Goal: Information Seeking & Learning: Learn about a topic

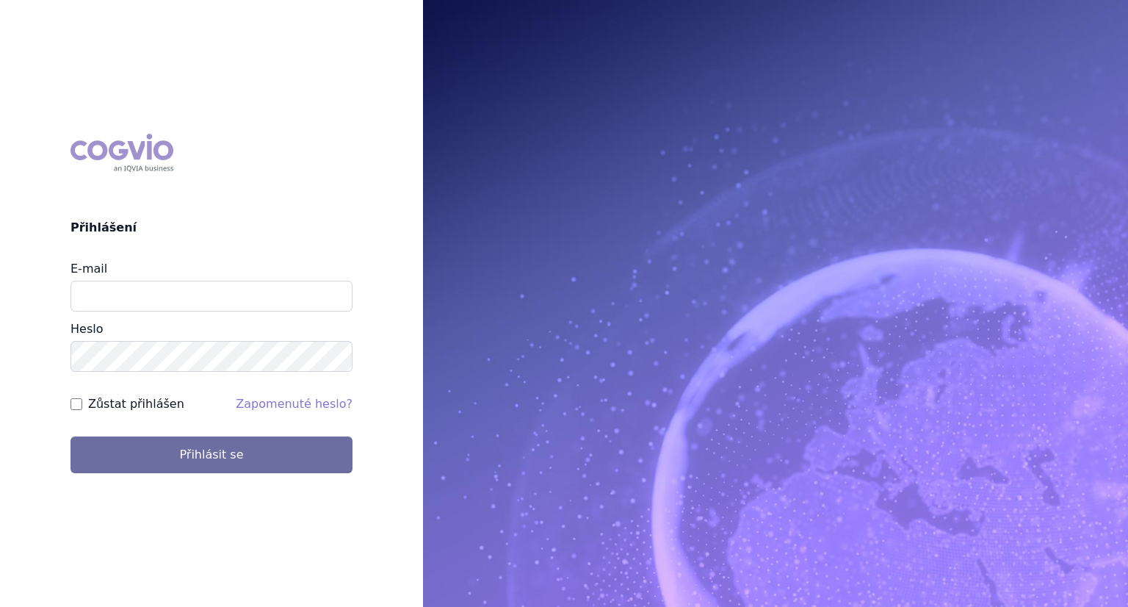
click at [176, 292] on input "E-mail" at bounding box center [212, 296] width 282 height 31
type input "lenka.kratochvilova@msd.com"
click at [71, 436] on button "Přihlásit se" at bounding box center [212, 454] width 282 height 37
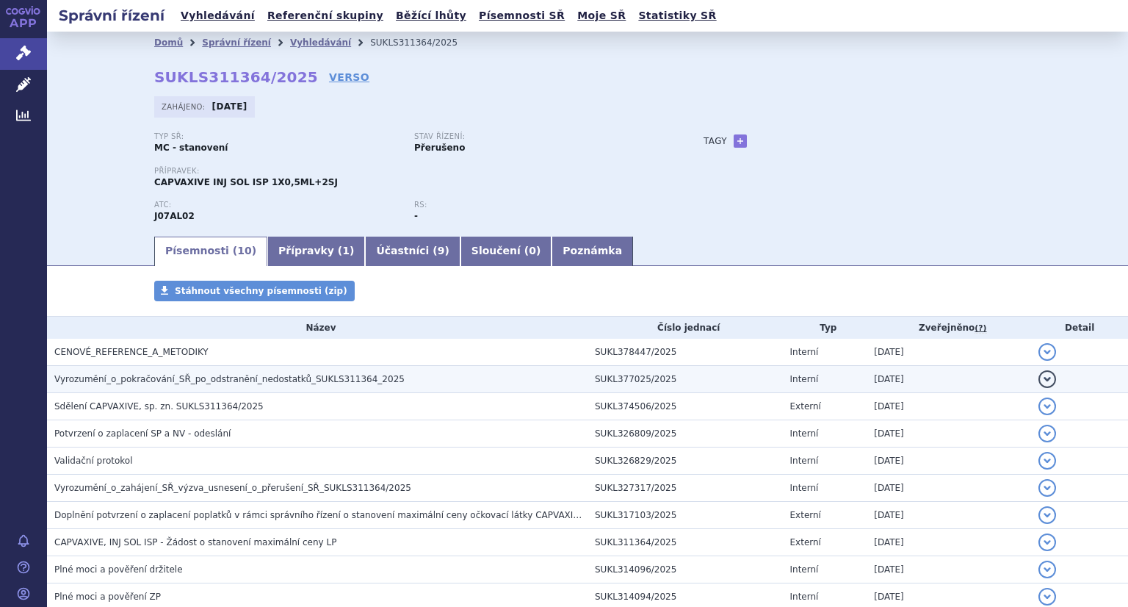
click at [256, 383] on span "Vyrozumění_o_pokračování_SŘ_po_odstranění_nedostatků_SUKLS311364_2025" at bounding box center [229, 379] width 350 height 10
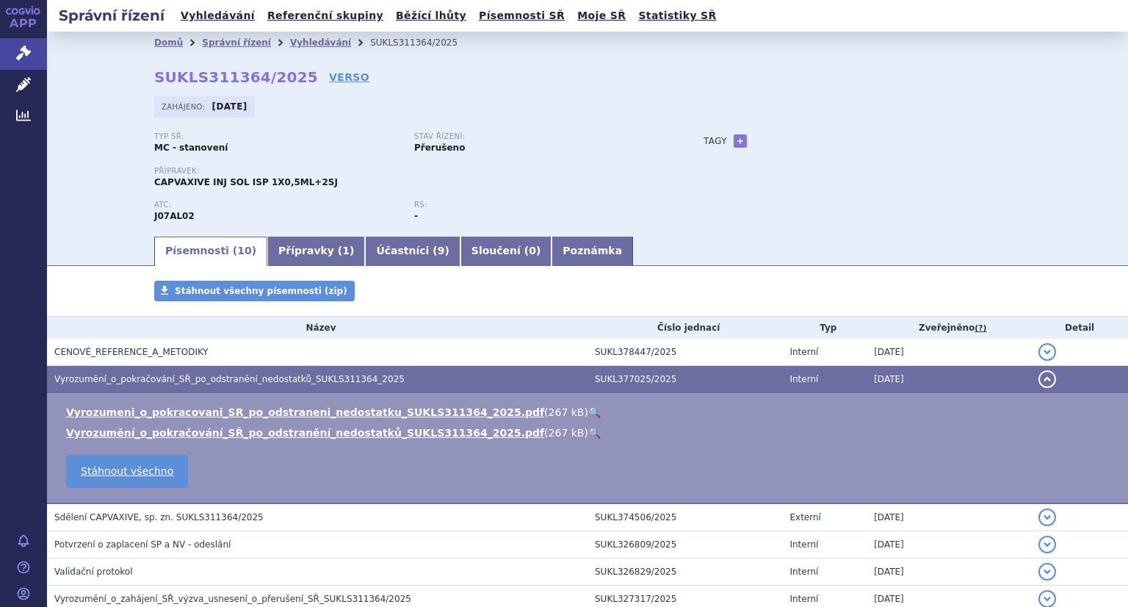
click at [588, 412] on link "🔍" at bounding box center [594, 412] width 12 height 12
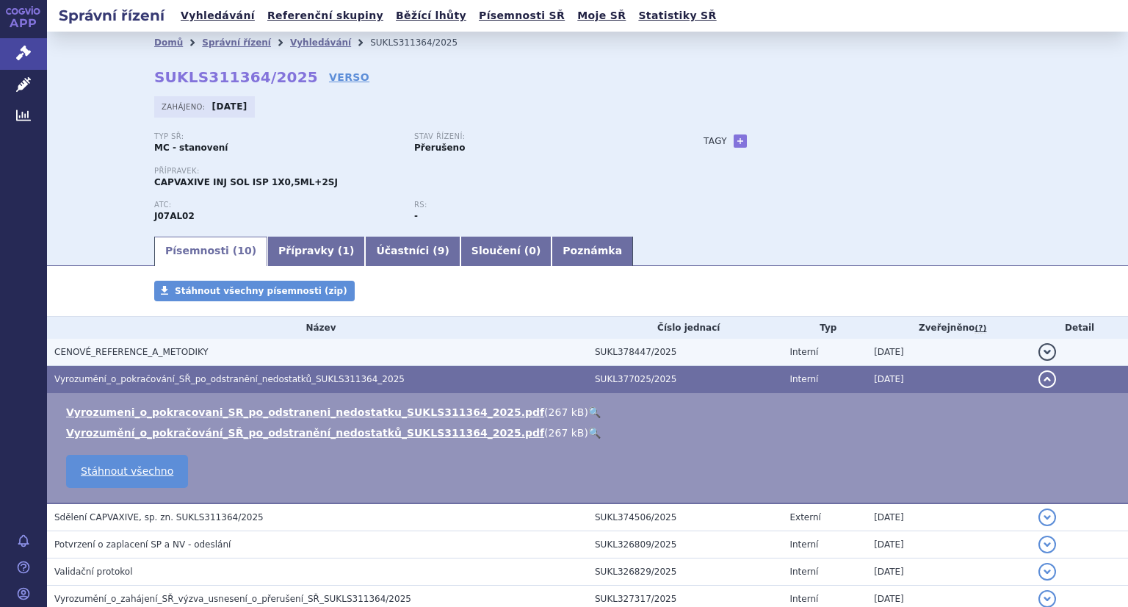
click at [146, 356] on span "CENOVÉ_REFERENCE_A_METODIKY" at bounding box center [131, 352] width 154 height 10
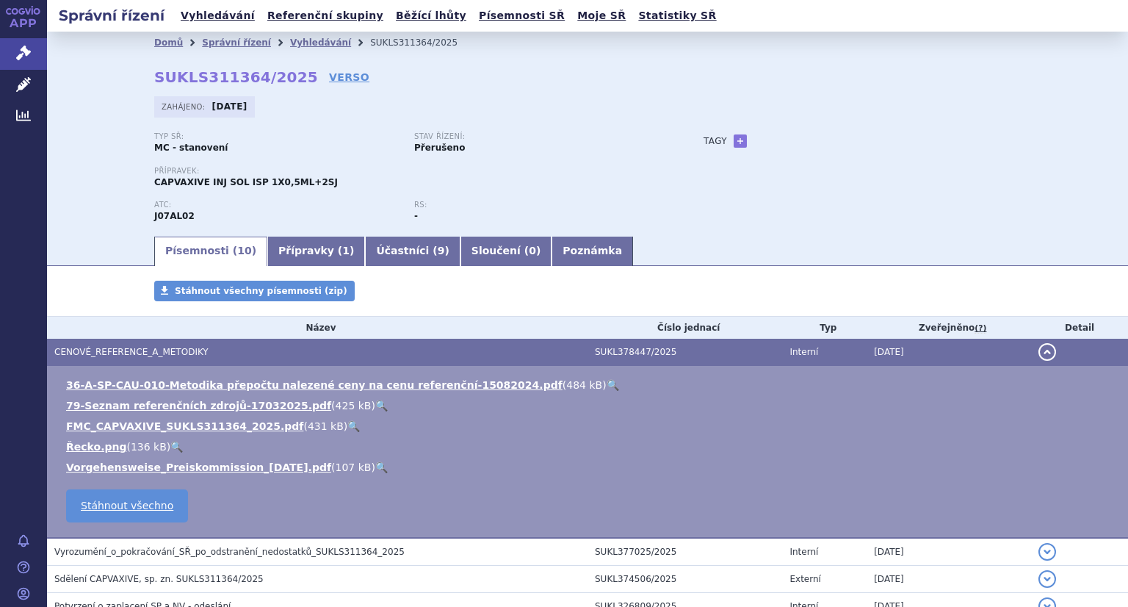
click at [347, 430] on link "🔍" at bounding box center [353, 426] width 12 height 12
